Goal: Transaction & Acquisition: Purchase product/service

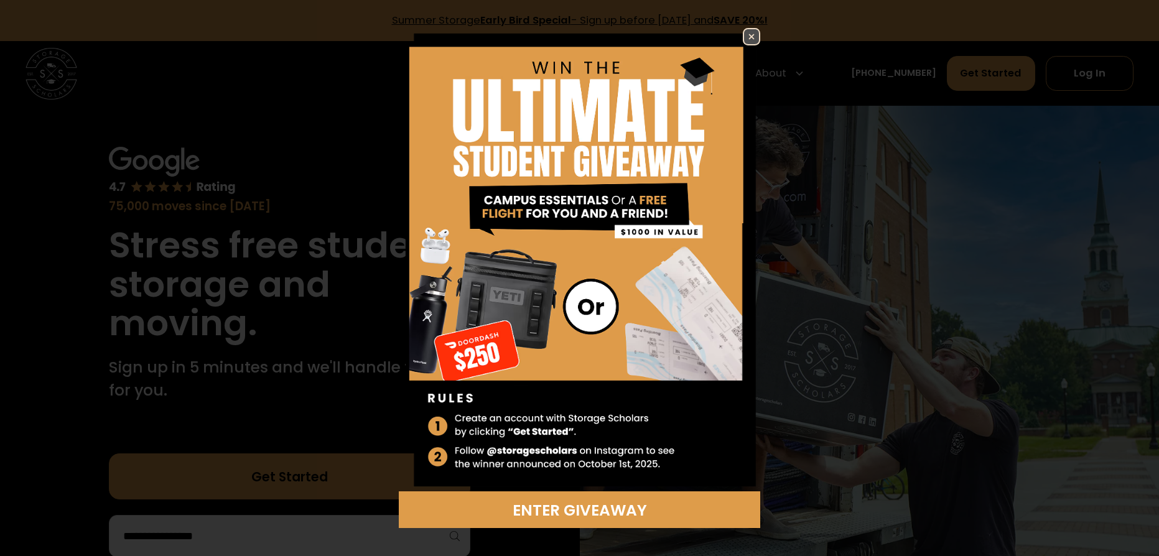
click at [744, 40] on img at bounding box center [751, 36] width 15 height 15
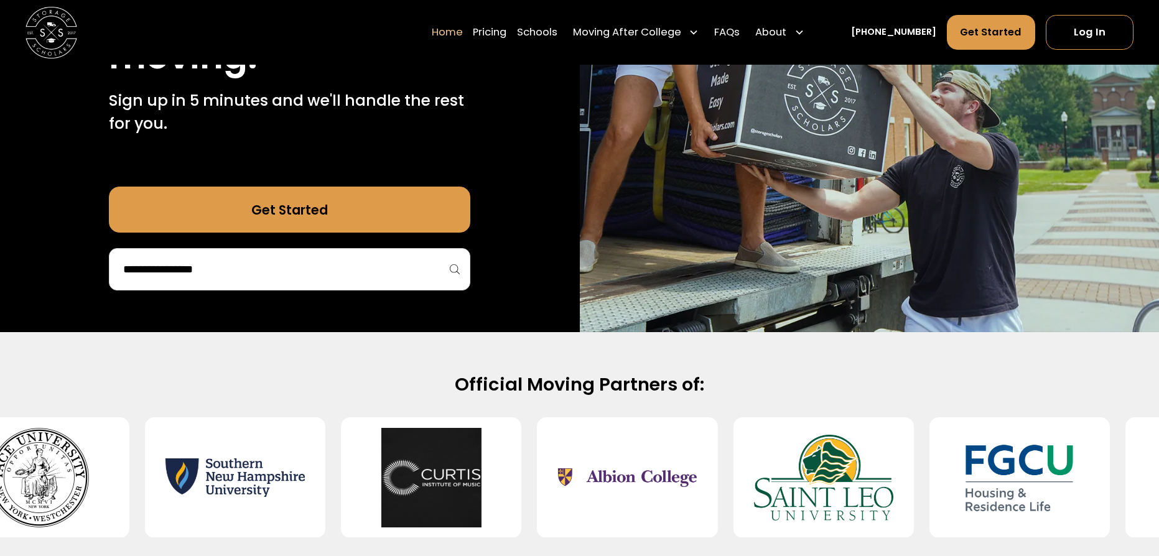
scroll to position [289, 0]
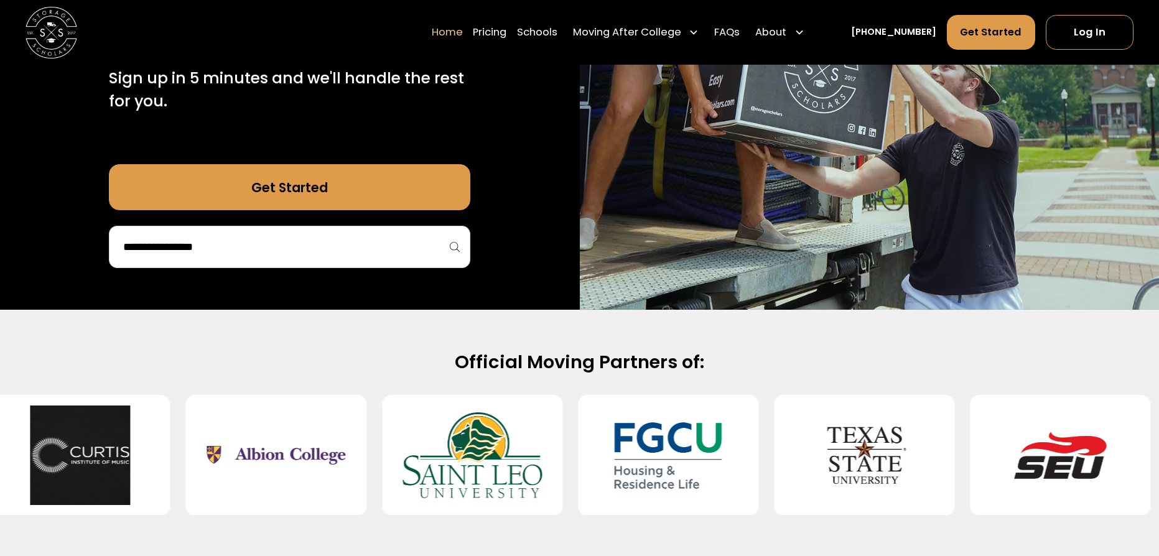
click at [406, 255] on input "search" at bounding box center [289, 246] width 335 height 21
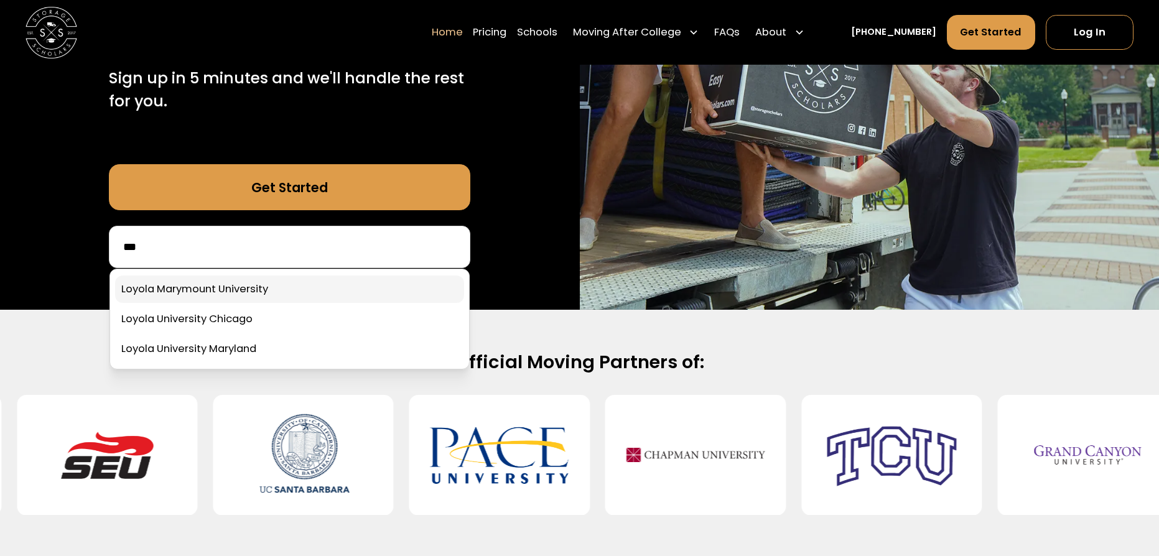
type input "***"
click at [288, 287] on link at bounding box center [289, 289] width 349 height 27
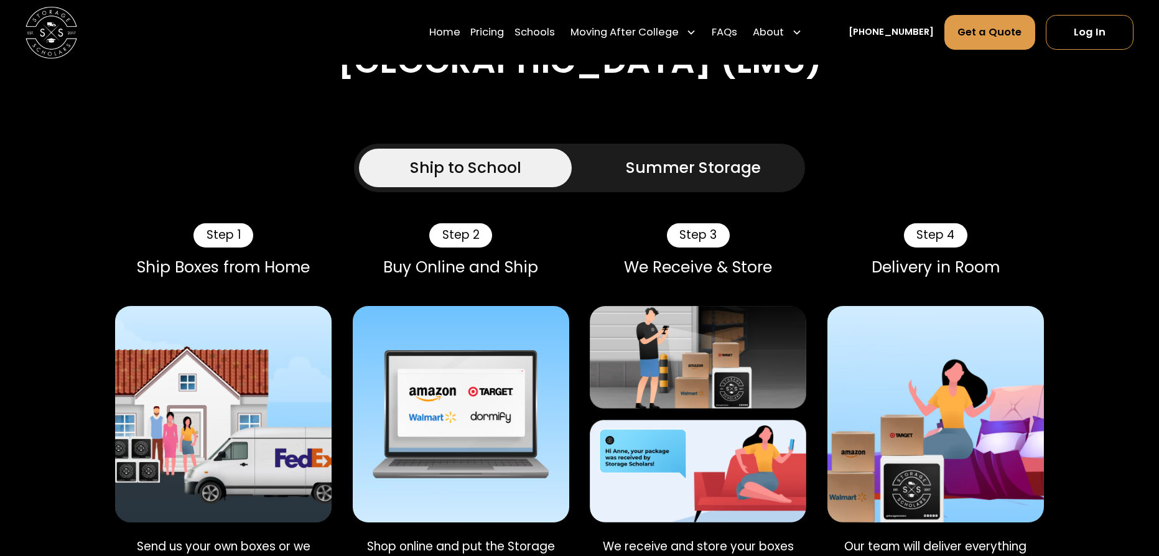
scroll to position [721, 0]
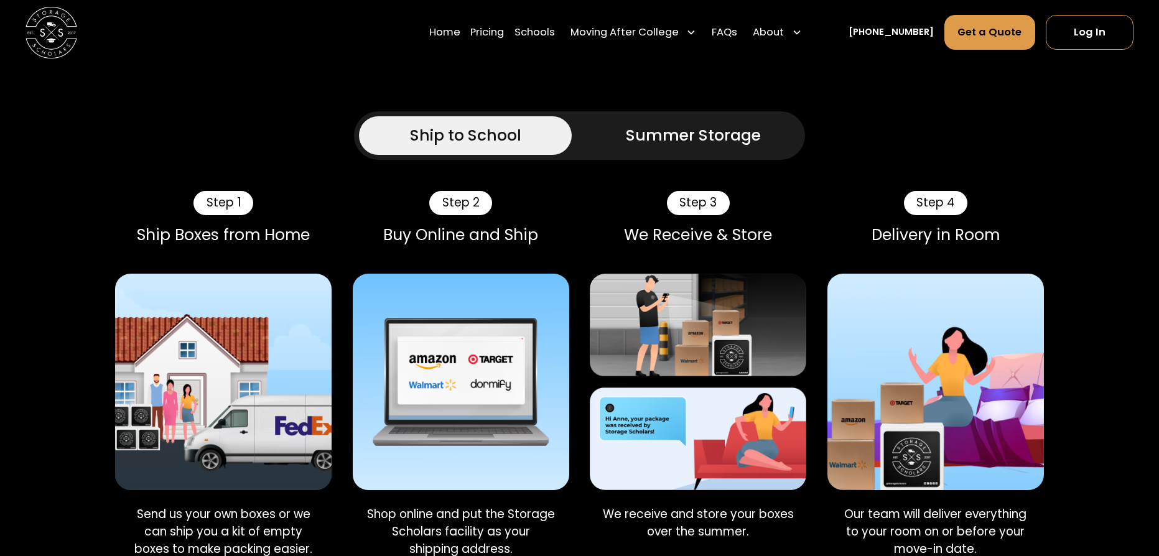
click at [683, 137] on div "Summer Storage" at bounding box center [693, 135] width 135 height 23
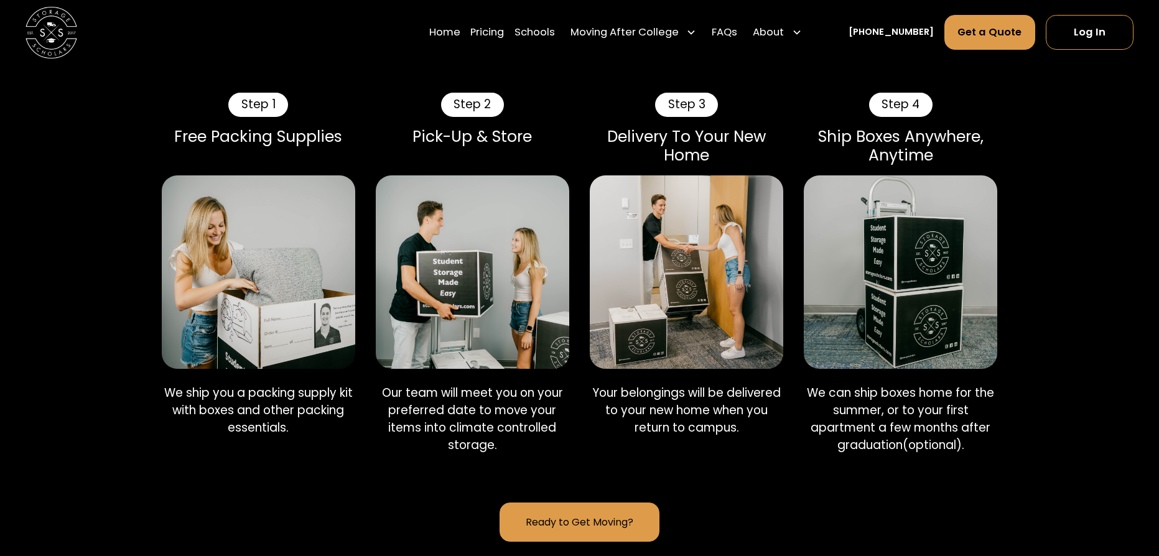
scroll to position [842, 0]
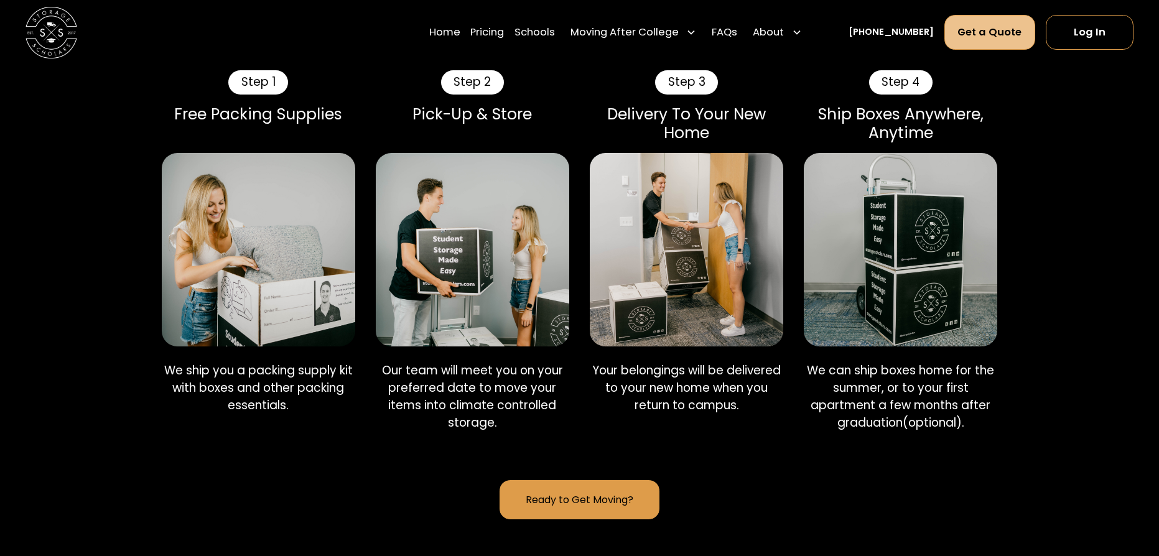
click at [981, 27] on link "Get a Quote" at bounding box center [989, 32] width 91 height 35
